Goal: Task Accomplishment & Management: Manage account settings

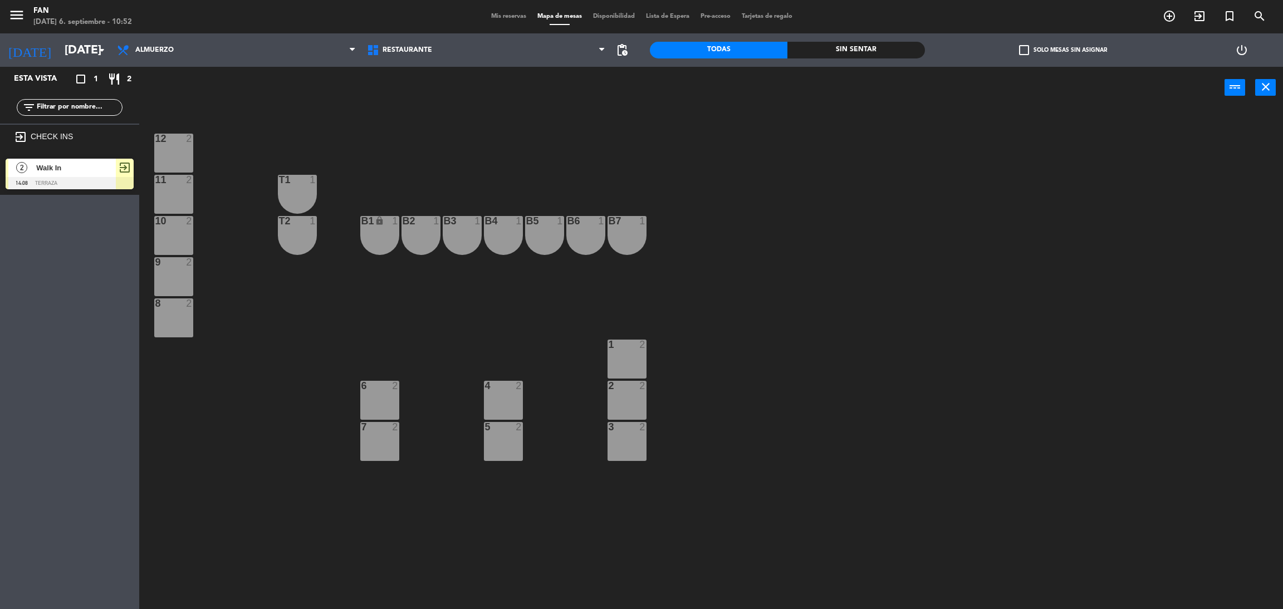
click at [63, 168] on span "Walk In" at bounding box center [76, 168] width 80 height 12
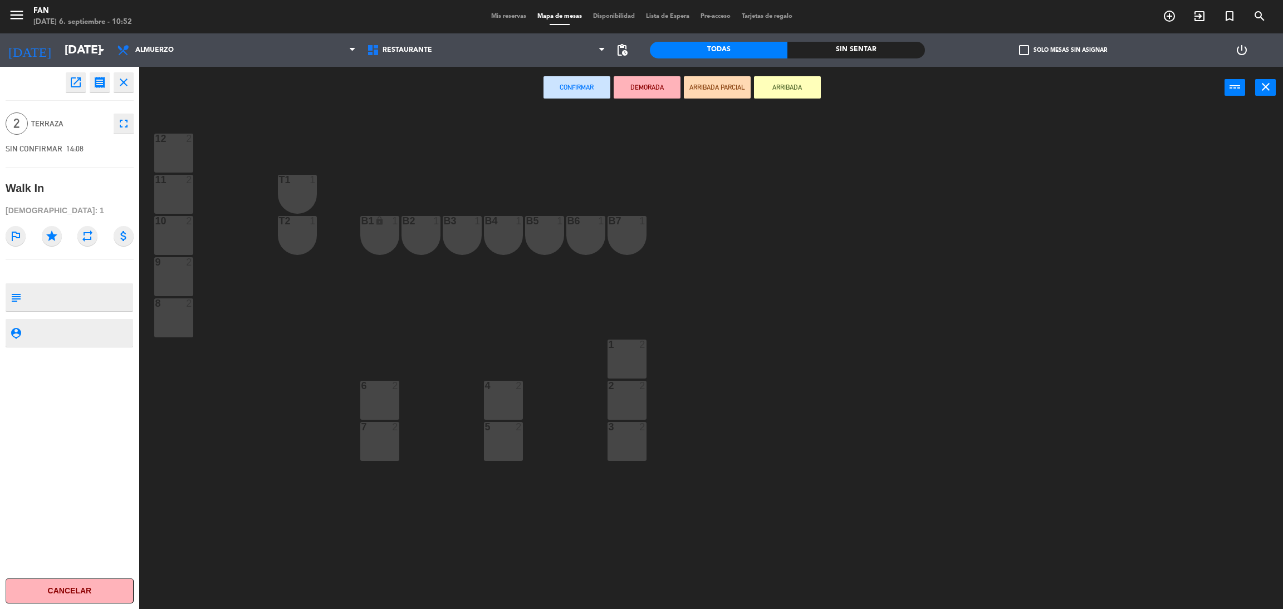
click at [71, 74] on button "open_in_new" at bounding box center [76, 82] width 20 height 20
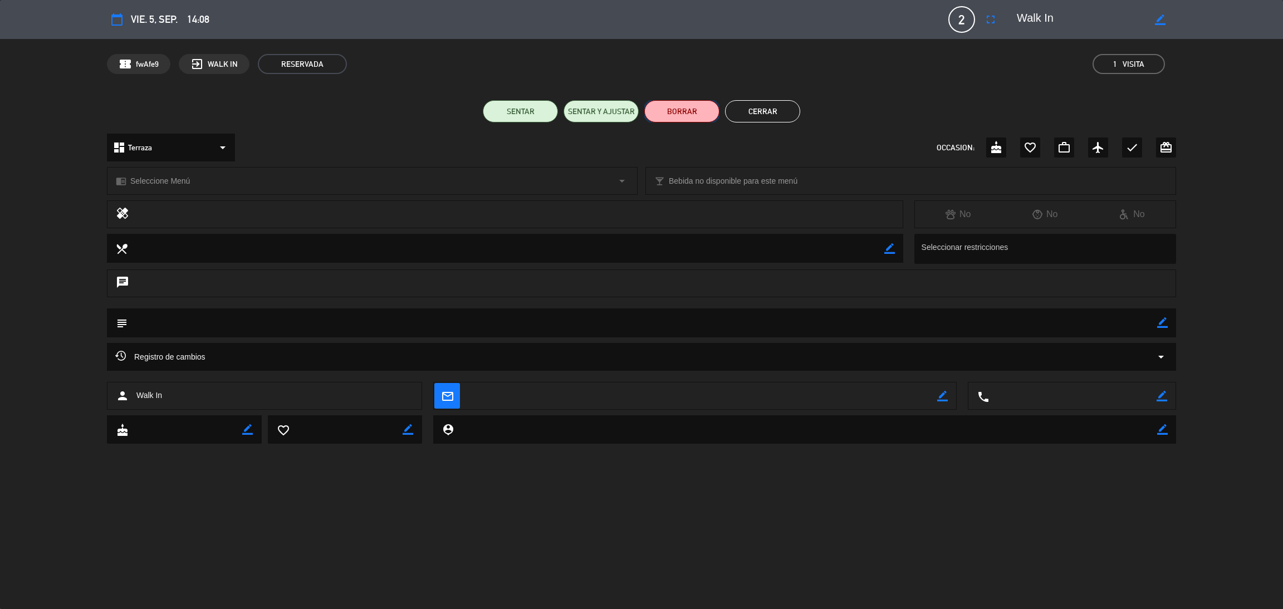
click at [711, 110] on button "BORRAR" at bounding box center [681, 111] width 75 height 22
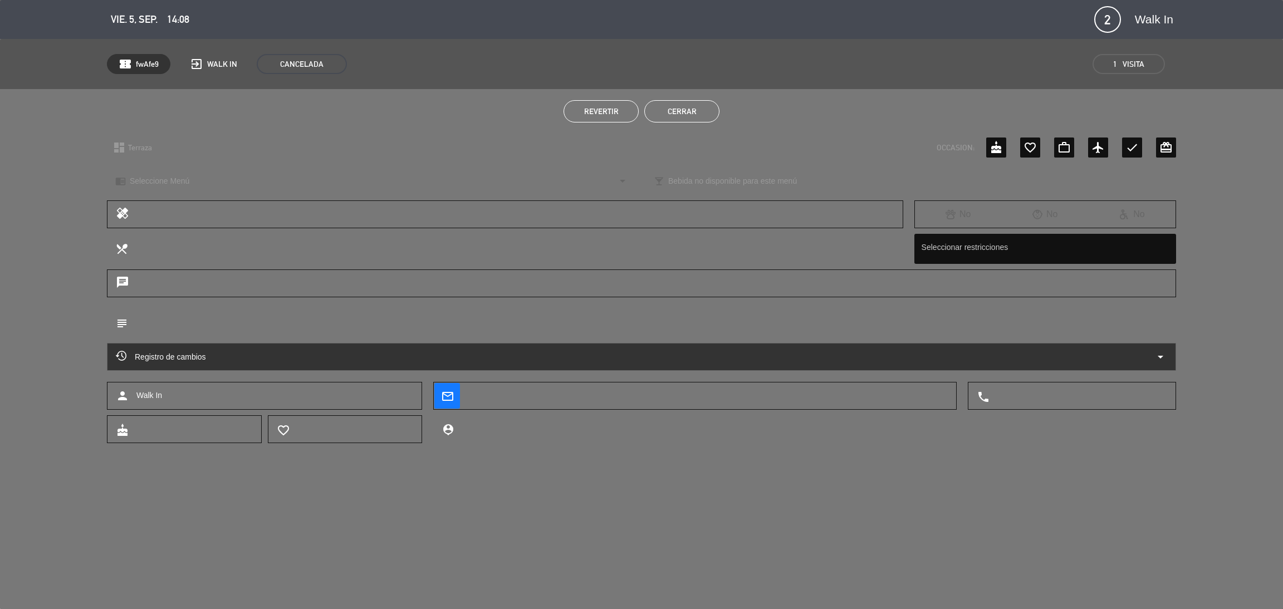
click at [711, 110] on button "Cerrar" at bounding box center [681, 111] width 75 height 22
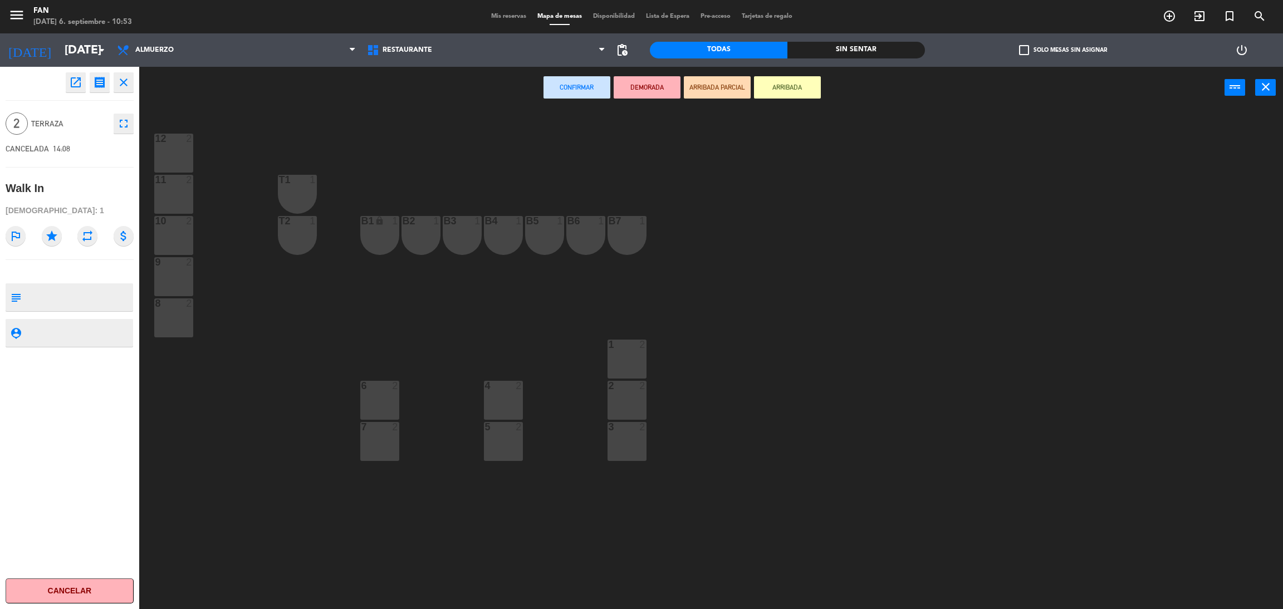
click at [729, 152] on div "12 2 11 2 T1 1 10 2 T2 1 B1 lock 1 B2 1 B3 1 B4 1 B5 1 B6 1 B7 1 9 2 8 2 1 2 6 …" at bounding box center [717, 364] width 1131 height 501
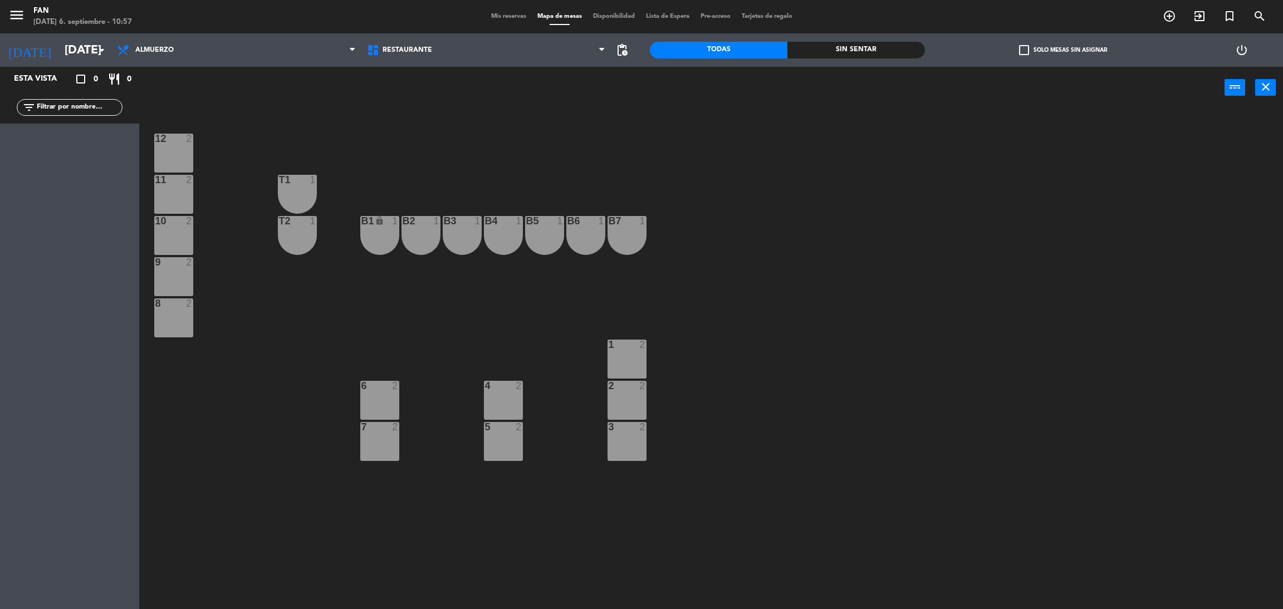
click at [1232, 192] on div "12 2 11 2 T1 1 10 2 T2 1 B1 lock 1 B2 1 B3 1 B4 1 B5 1 B6 1 B7 1 9 2 8 2 1 2 6 …" at bounding box center [717, 364] width 1131 height 501
click at [79, 57] on input "[DATE]" at bounding box center [135, 50] width 153 height 25
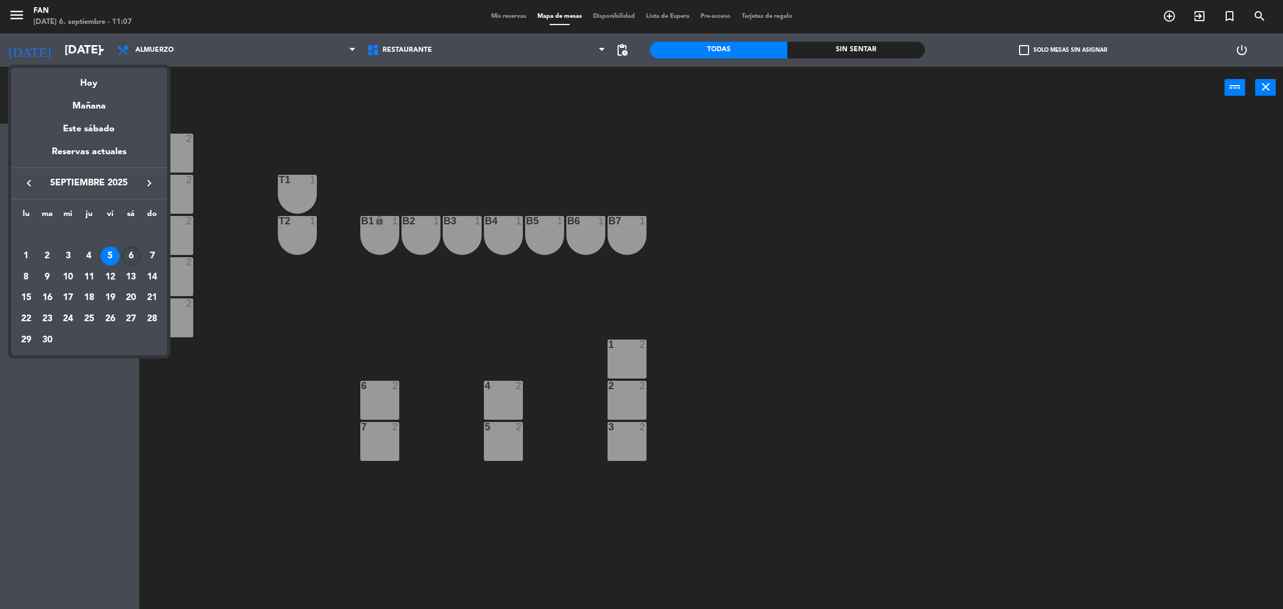
click at [135, 255] on div "6" at bounding box center [130, 256] width 19 height 19
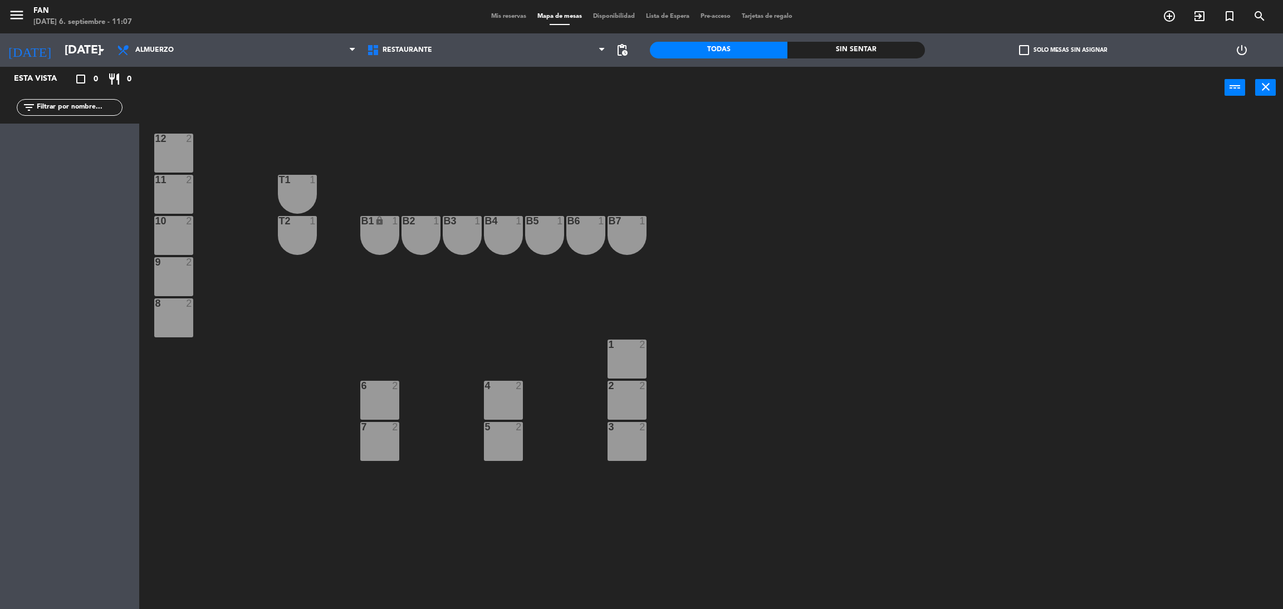
type input "[DATE]"
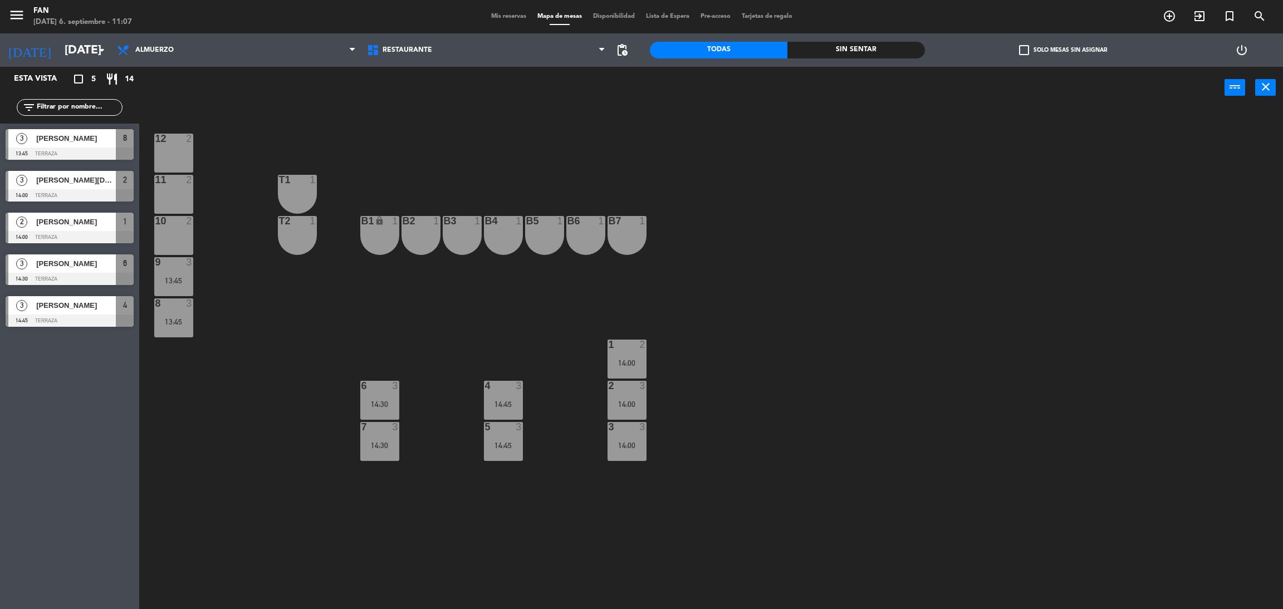
click at [495, 16] on span "Mis reservas" at bounding box center [509, 16] width 46 height 6
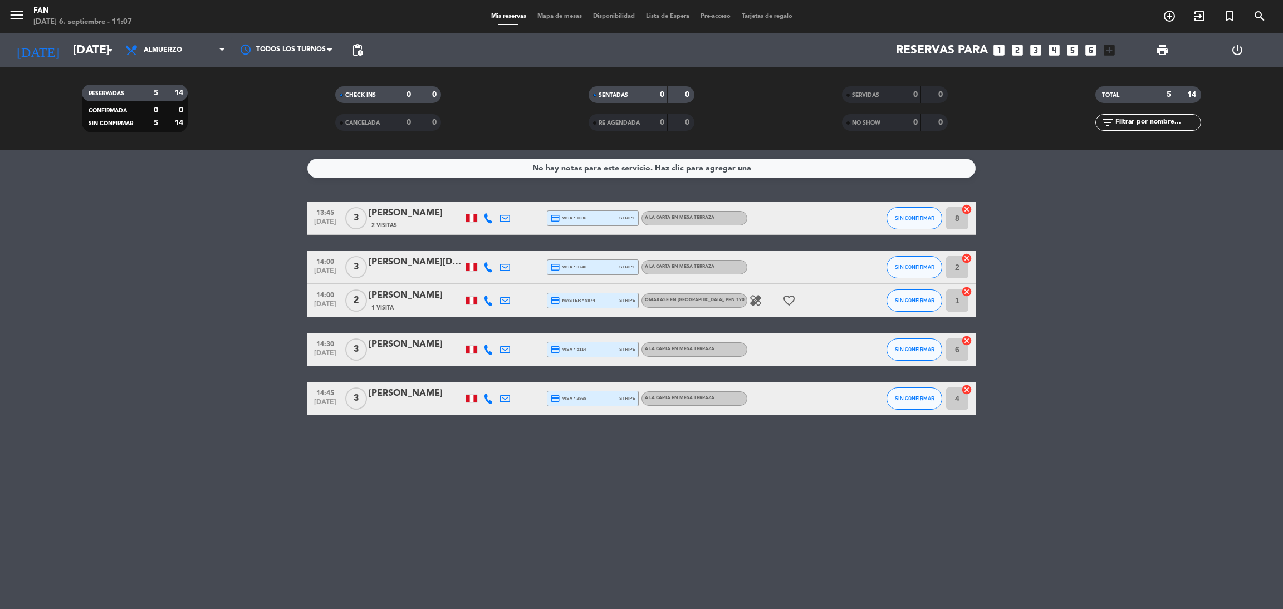
click at [756, 300] on icon "healing" at bounding box center [755, 300] width 13 height 13
click at [159, 40] on span "Almuerzo" at bounding box center [175, 50] width 111 height 25
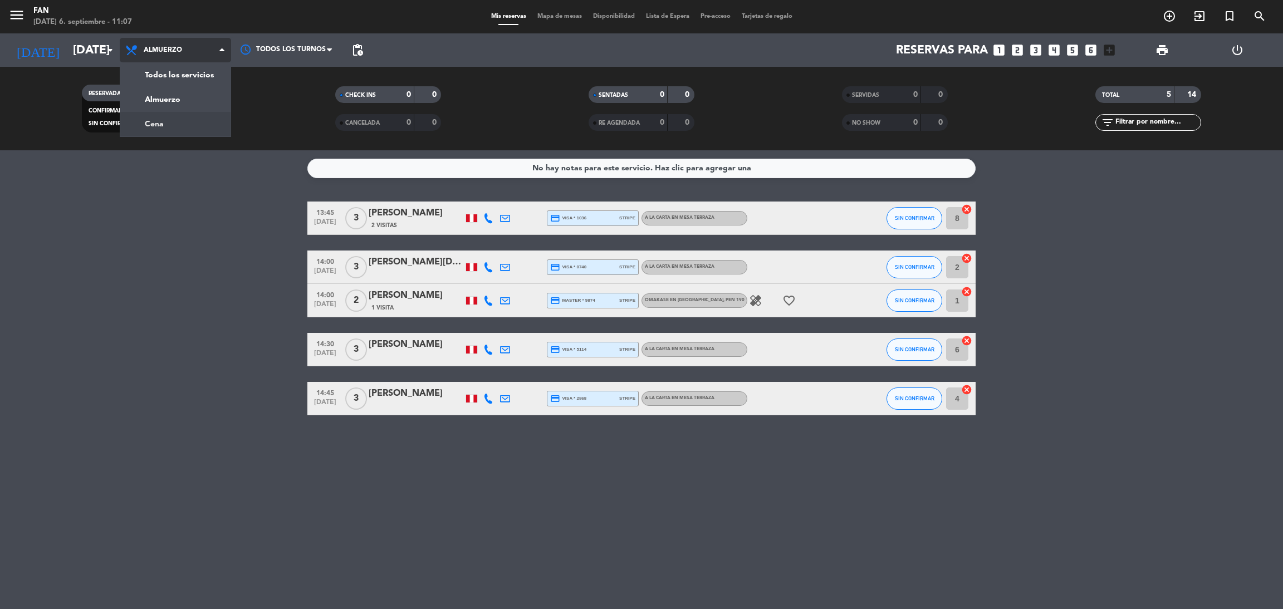
click at [156, 121] on div "menu Fan [DATE] 6. septiembre - 11:07 Mis reservas Mapa de mesas Disponibilidad…" at bounding box center [641, 75] width 1283 height 150
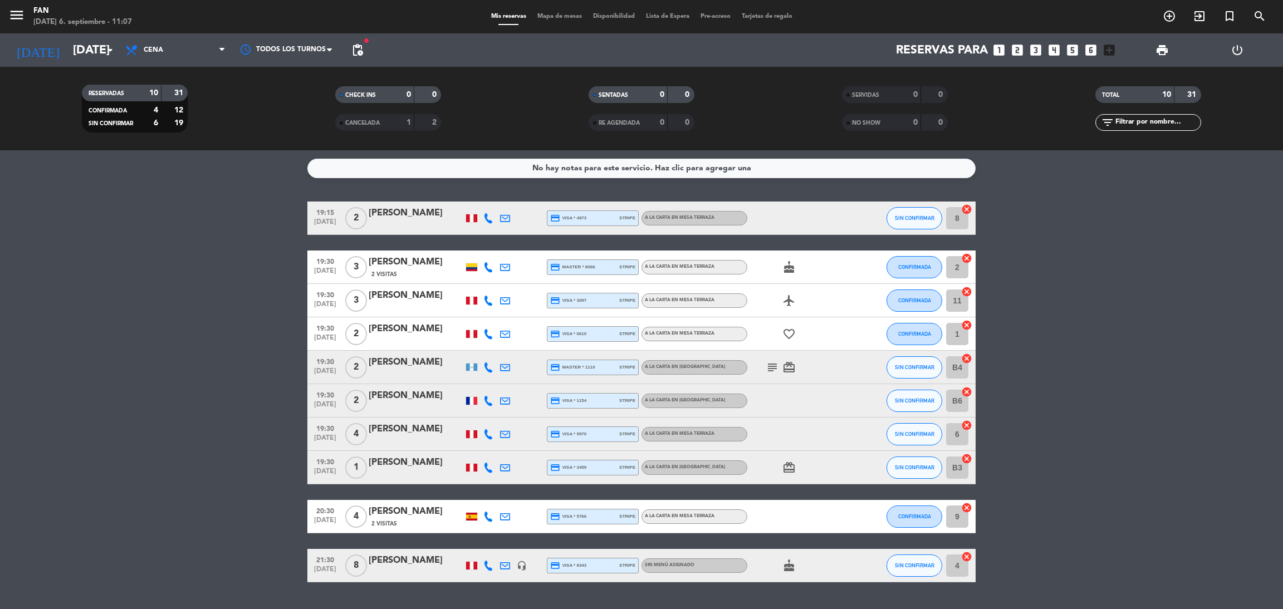
click at [486, 220] on icon at bounding box center [488, 218] width 10 height 10
click at [514, 201] on span at bounding box center [518, 199] width 9 height 9
click at [514, 198] on span at bounding box center [518, 199] width 9 height 9
click at [487, 265] on icon at bounding box center [488, 267] width 10 height 10
click at [512, 251] on span at bounding box center [516, 248] width 9 height 9
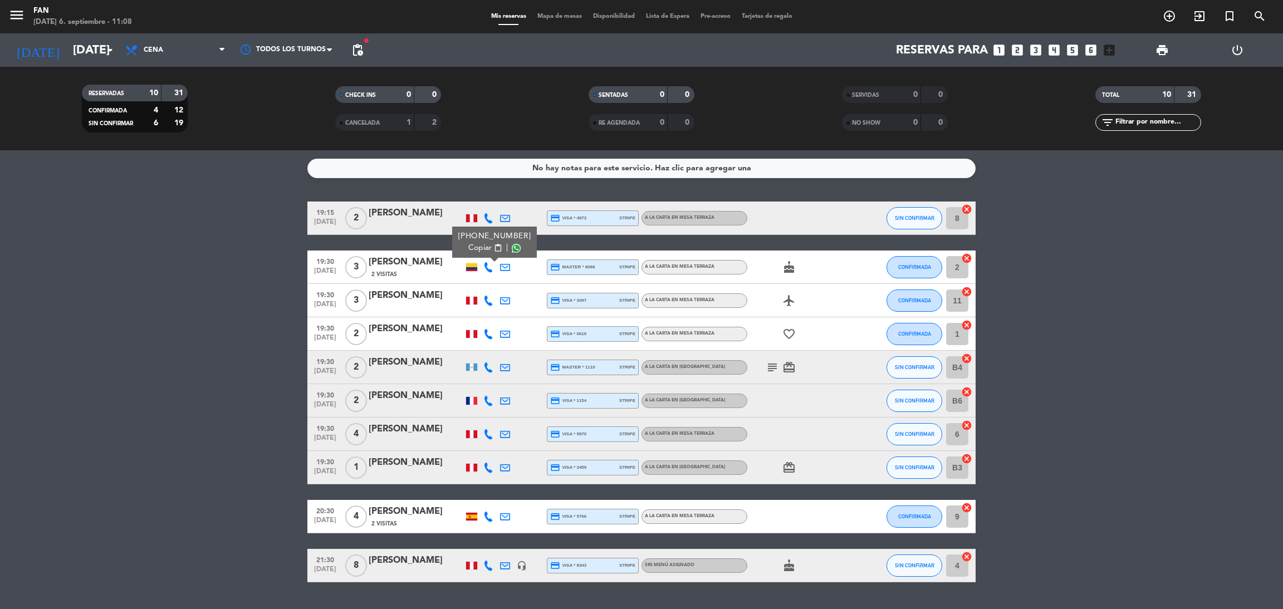
click at [487, 294] on div at bounding box center [488, 300] width 17 height 33
click at [490, 301] on icon at bounding box center [488, 301] width 10 height 10
click at [514, 285] on span at bounding box center [518, 281] width 9 height 9
click at [486, 331] on icon at bounding box center [488, 334] width 10 height 10
click at [514, 316] on span at bounding box center [518, 315] width 9 height 9
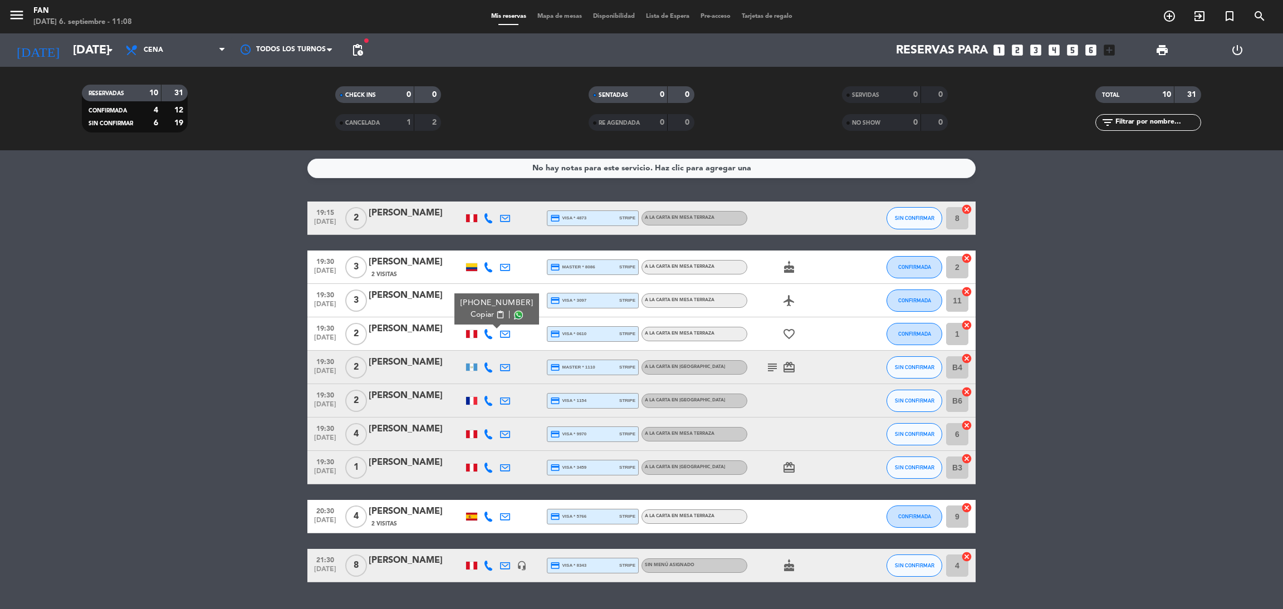
click at [172, 297] on bookings-row "19:15 [DATE] 2 [PERSON_NAME] credit_card visa * 4873 stripe A la carta en Mesa …" at bounding box center [641, 392] width 1283 height 381
click at [489, 301] on icon at bounding box center [488, 301] width 10 height 10
click at [514, 280] on span at bounding box center [518, 281] width 9 height 9
click at [484, 329] on icon at bounding box center [488, 334] width 10 height 10
click at [514, 317] on span at bounding box center [518, 315] width 9 height 9
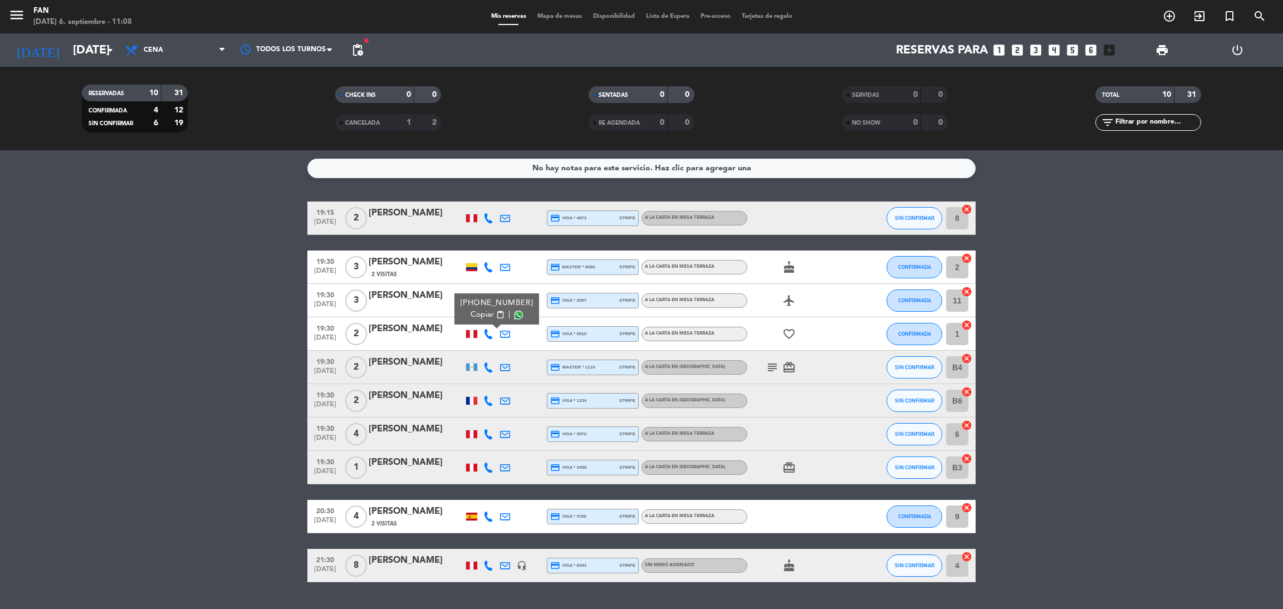
click at [486, 365] on icon at bounding box center [488, 368] width 10 height 10
click at [514, 348] on span at bounding box center [518, 348] width 9 height 9
click at [484, 396] on icon at bounding box center [488, 401] width 10 height 10
click at [514, 385] on span at bounding box center [518, 382] width 9 height 9
click at [488, 434] on icon at bounding box center [488, 434] width 10 height 10
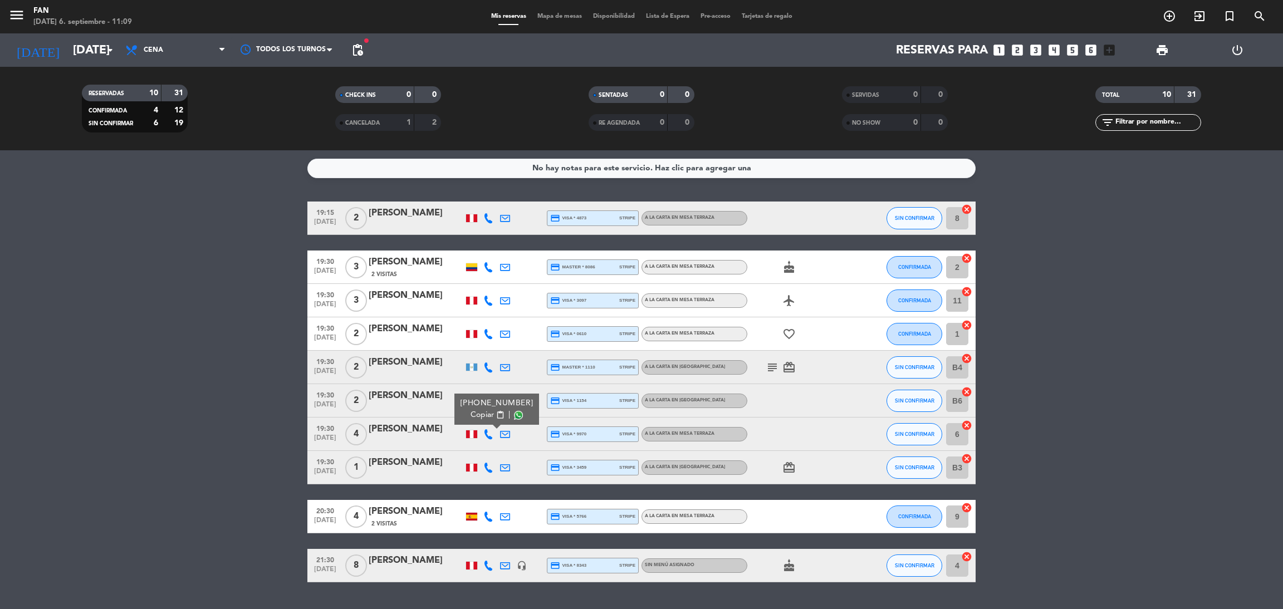
click at [506, 419] on div "Copiar content_paste |" at bounding box center [497, 415] width 73 height 12
click at [514, 416] on span at bounding box center [518, 415] width 9 height 9
click at [488, 467] on icon at bounding box center [488, 468] width 10 height 10
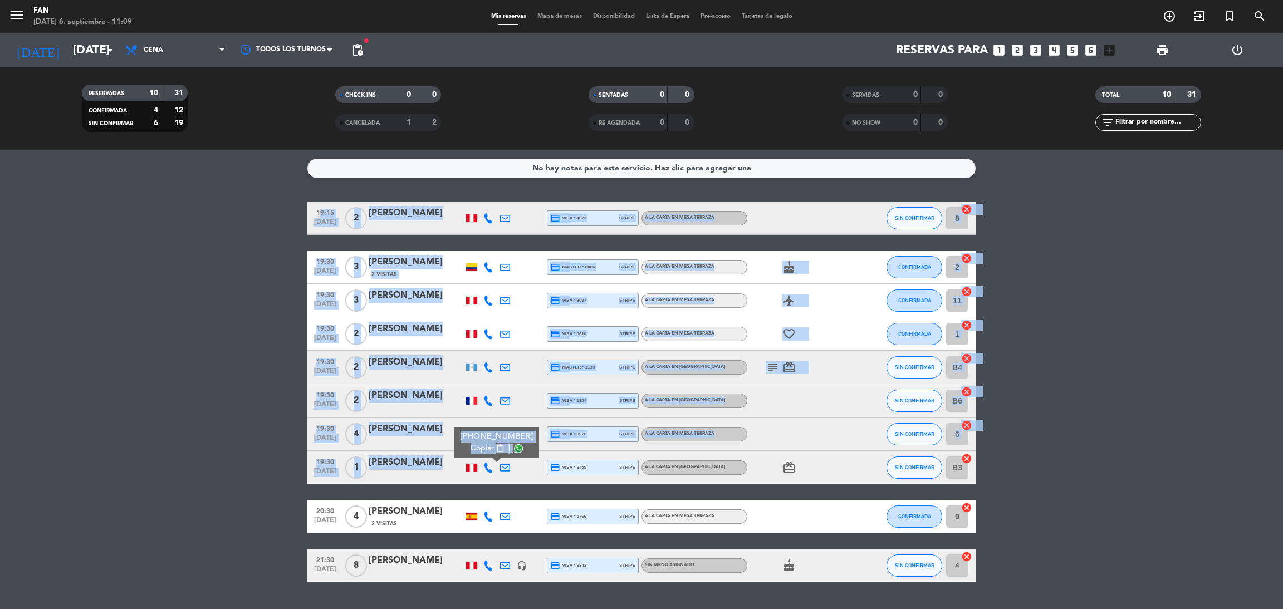
drag, startPoint x: 507, startPoint y: 452, endPoint x: 213, endPoint y: 447, distance: 294.7
click at [213, 447] on bookings-row "19:15 [DATE] 2 [PERSON_NAME] credit_card visa * 4873 stripe A la carta en Mesa …" at bounding box center [641, 392] width 1283 height 381
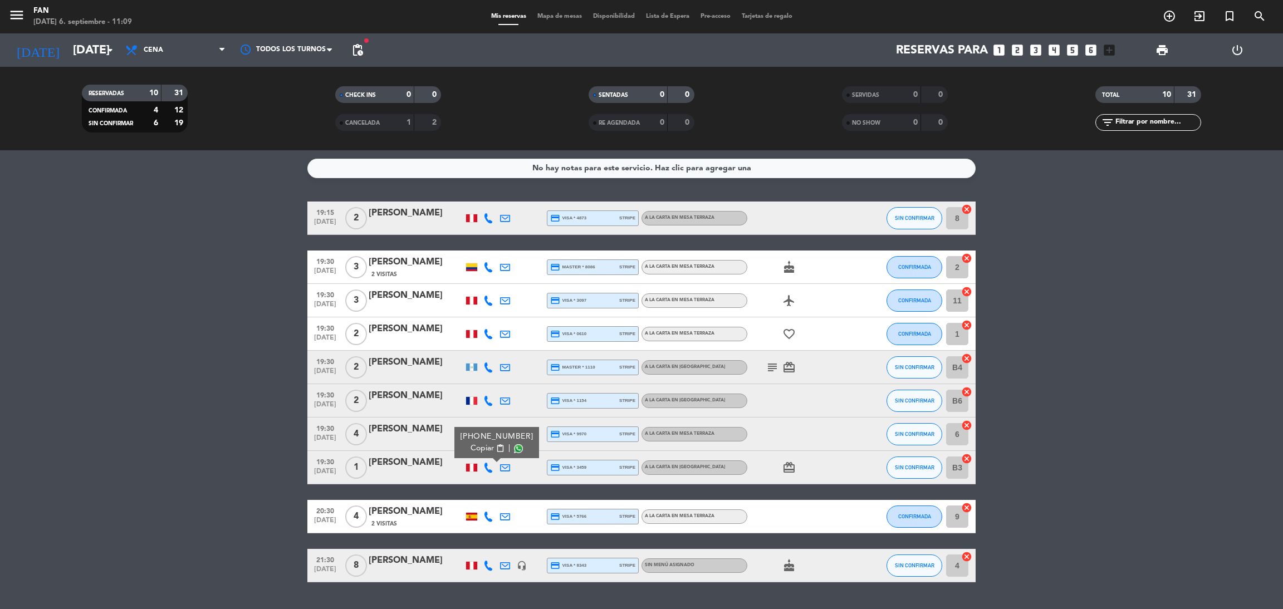
click at [213, 447] on bookings-row "19:15 [DATE] 2 [PERSON_NAME] credit_card visa * 4873 stripe A la carta en Mesa …" at bounding box center [641, 392] width 1283 height 381
